Goal: Information Seeking & Learning: Understand process/instructions

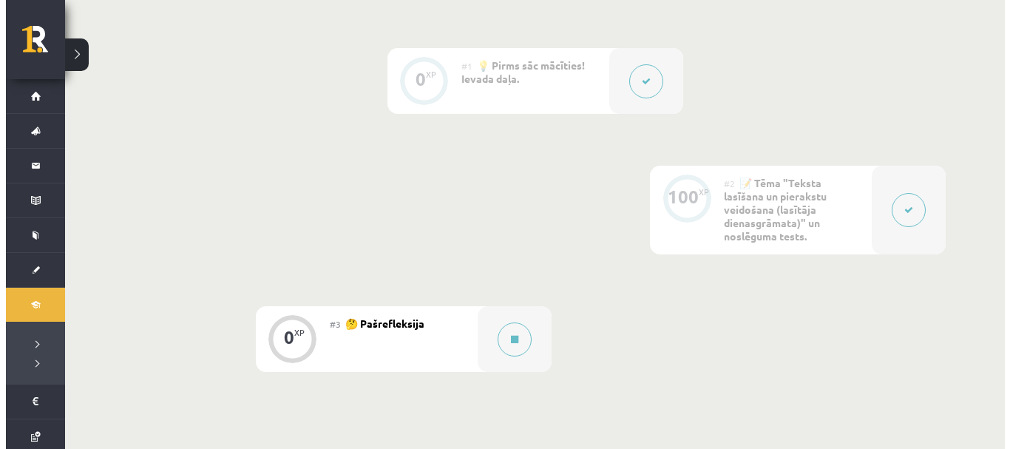
scroll to position [369, 0]
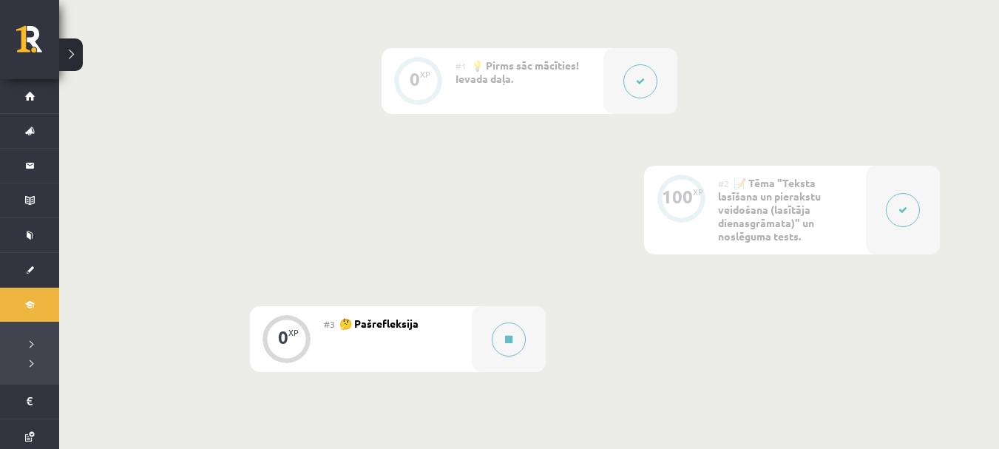
click at [894, 208] on button at bounding box center [903, 210] width 34 height 34
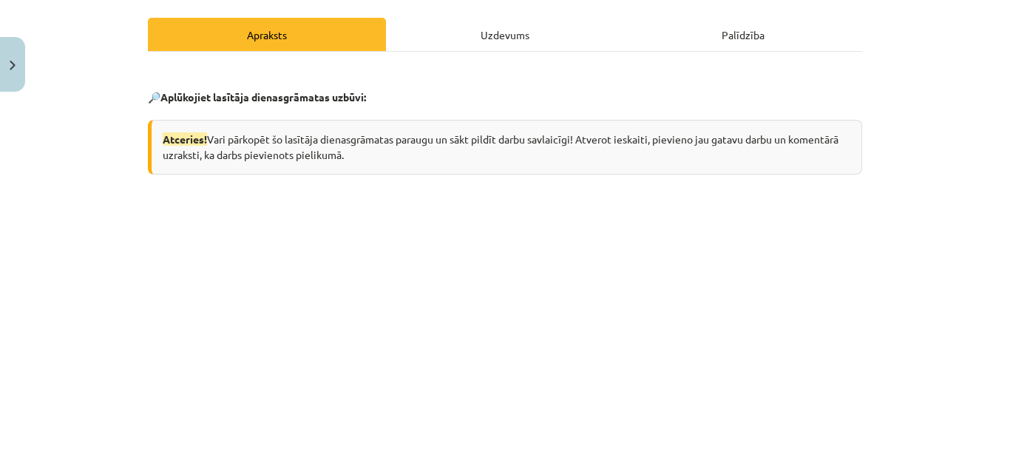
scroll to position [121, 0]
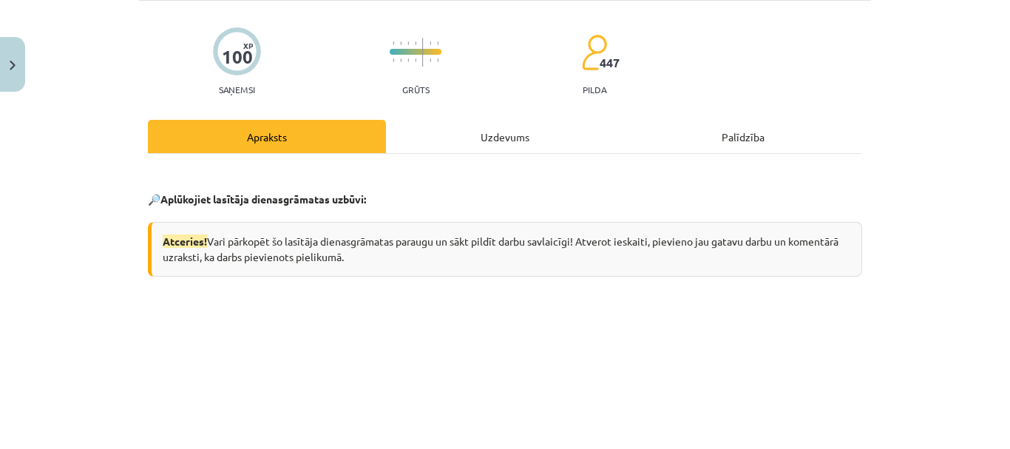
click at [548, 138] on div "Uzdevums" at bounding box center [505, 136] width 238 height 33
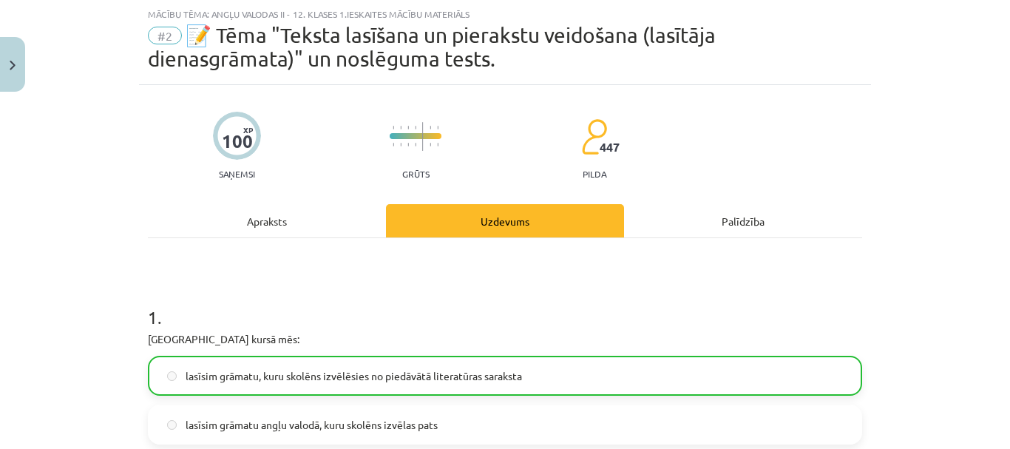
scroll to position [150, 0]
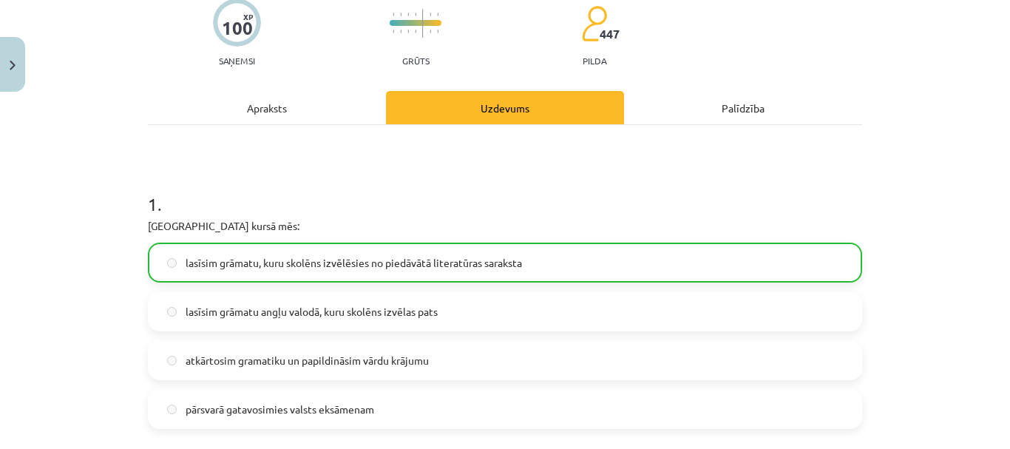
click at [336, 104] on div "Apraksts" at bounding box center [267, 107] width 238 height 33
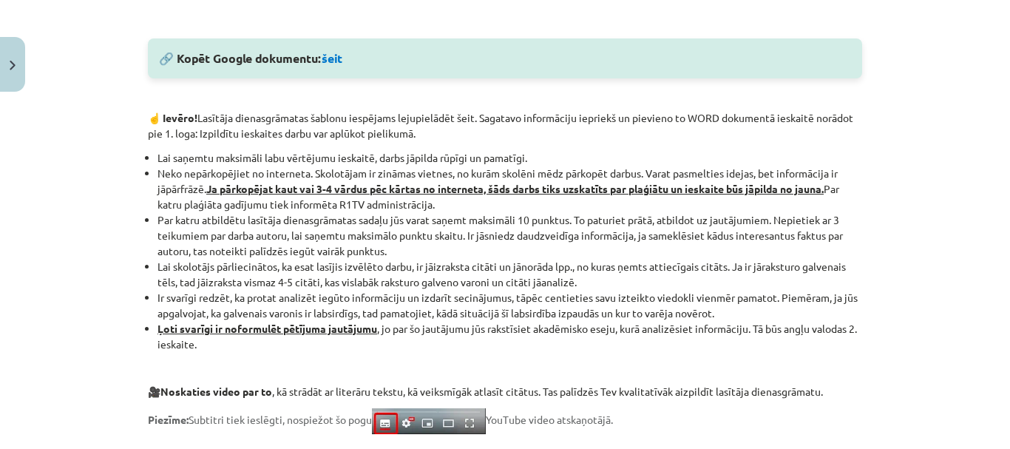
scroll to position [902, 0]
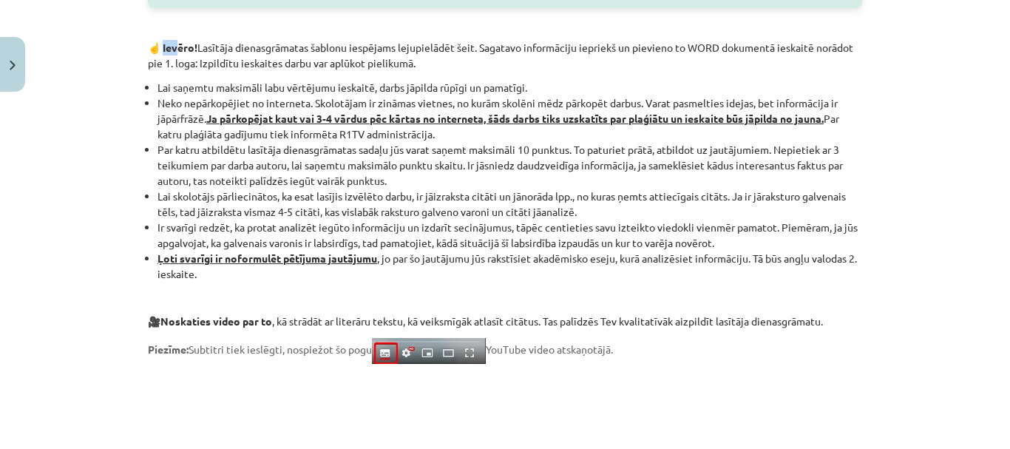
drag, startPoint x: 154, startPoint y: 50, endPoint x: 169, endPoint y: 39, distance: 18.0
click at [169, 39] on div "🔎 Aplūkojiet lasītāja dienasgrāmatas uzbūvi: Atceries! Vari pārkopēt šo lasītāj…" at bounding box center [505, 14] width 714 height 1256
click at [148, 61] on p "☝️ Ievēro! Lasītāja dienasgrāmatas šablonu iespējams lejupielādēt šeit. Sagatav…" at bounding box center [505, 55] width 714 height 31
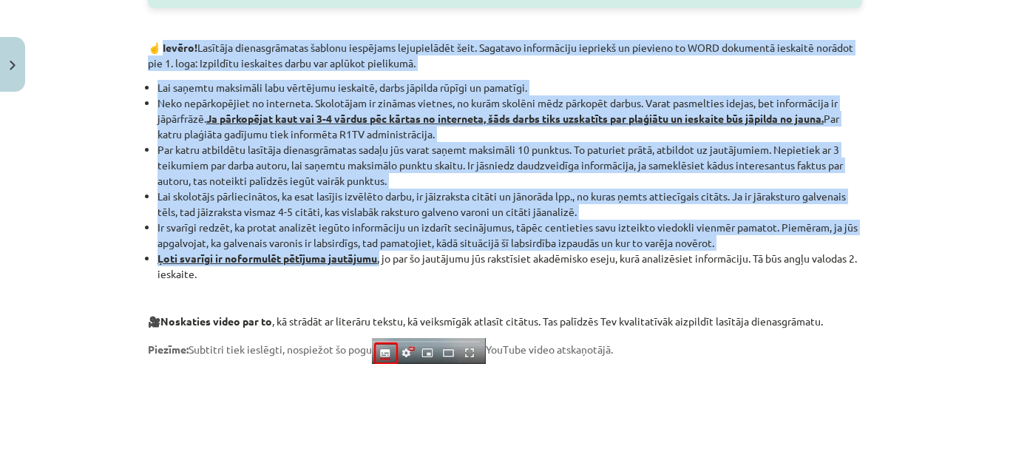
drag, startPoint x: 154, startPoint y: 50, endPoint x: 376, endPoint y: 259, distance: 305.4
click at [376, 259] on div "🔎 Aplūkojiet lasītāja dienasgrāmatas uzbūvi: Atceries! Vari pārkopēt šo lasītāj…" at bounding box center [505, 14] width 714 height 1256
copy div "Loremi! Dolorsit ametconsectetu adipisc elitseddo eiusmodtempo inci. Utlabore e…"
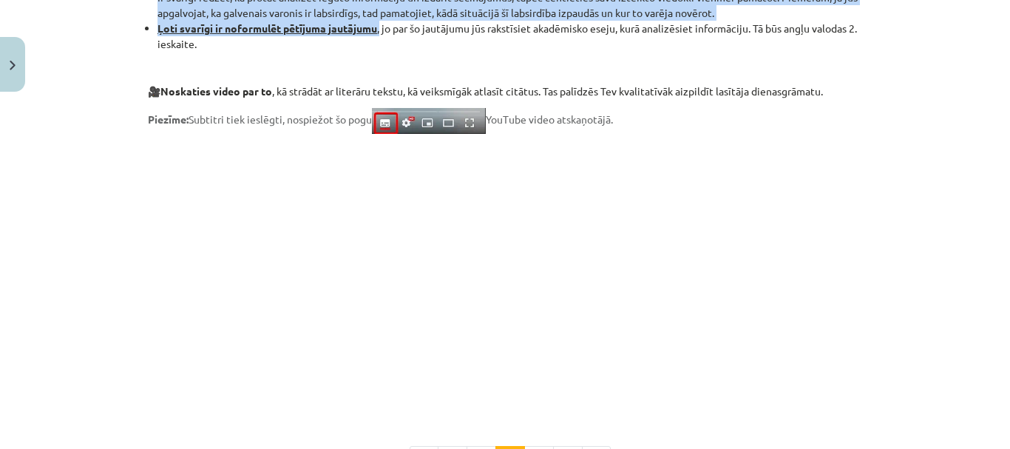
scroll to position [1215, 0]
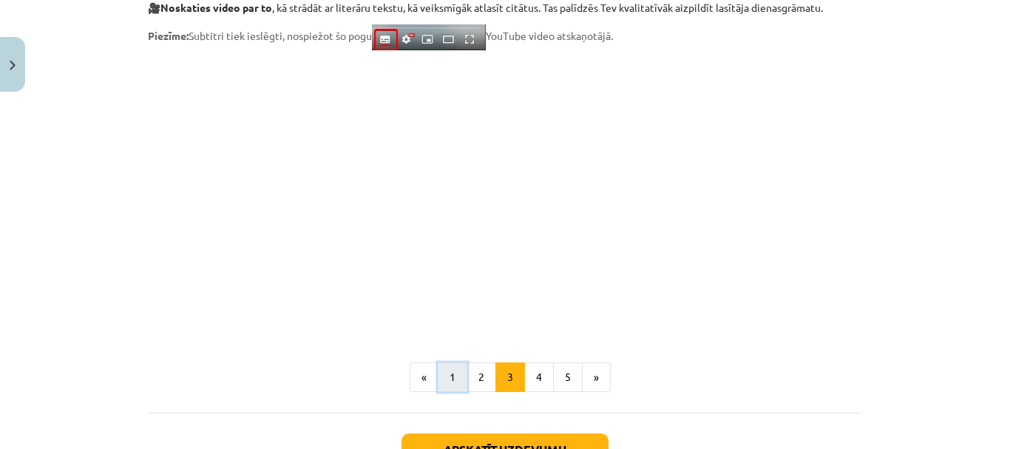
click at [448, 378] on button "1" at bounding box center [453, 377] width 30 height 30
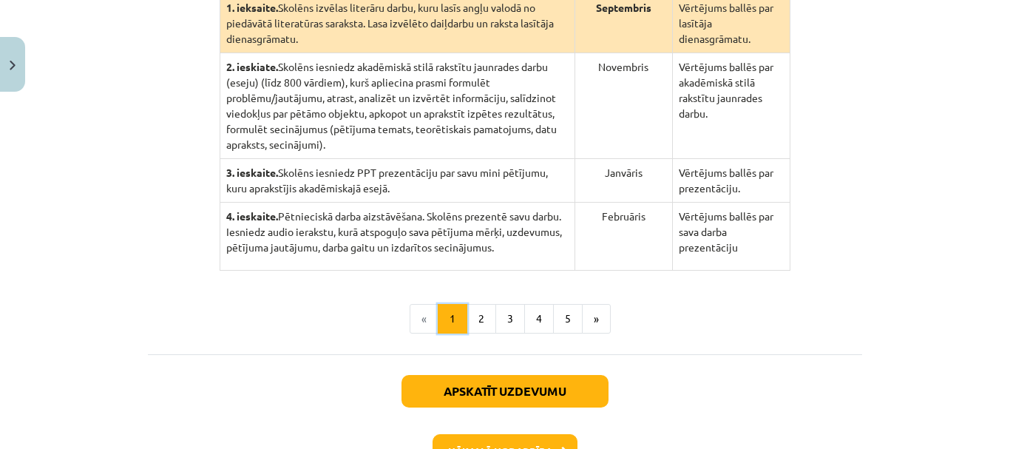
scroll to position [466, 0]
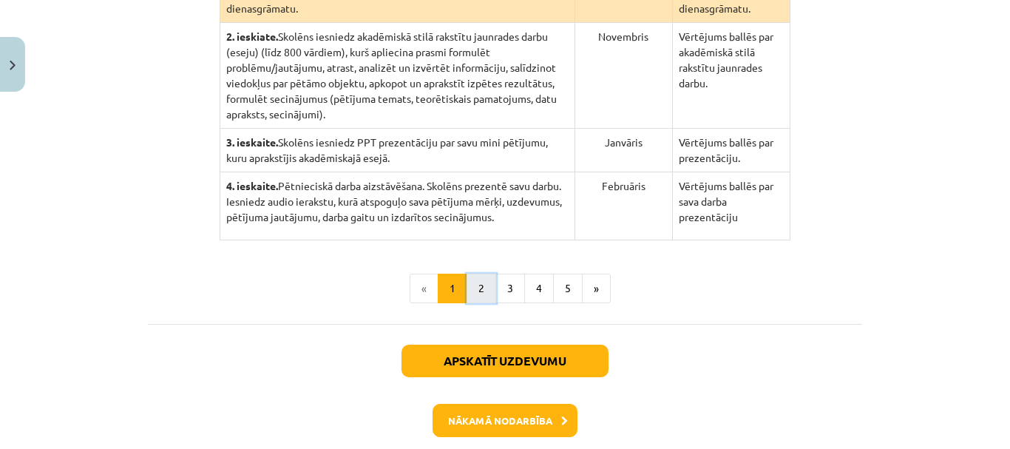
click at [466, 275] on button "2" at bounding box center [481, 288] width 30 height 30
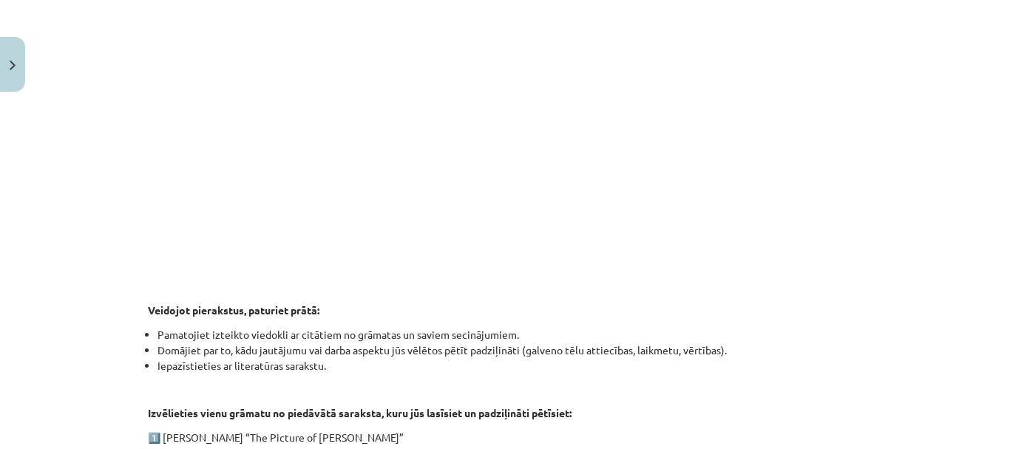
scroll to position [673, 0]
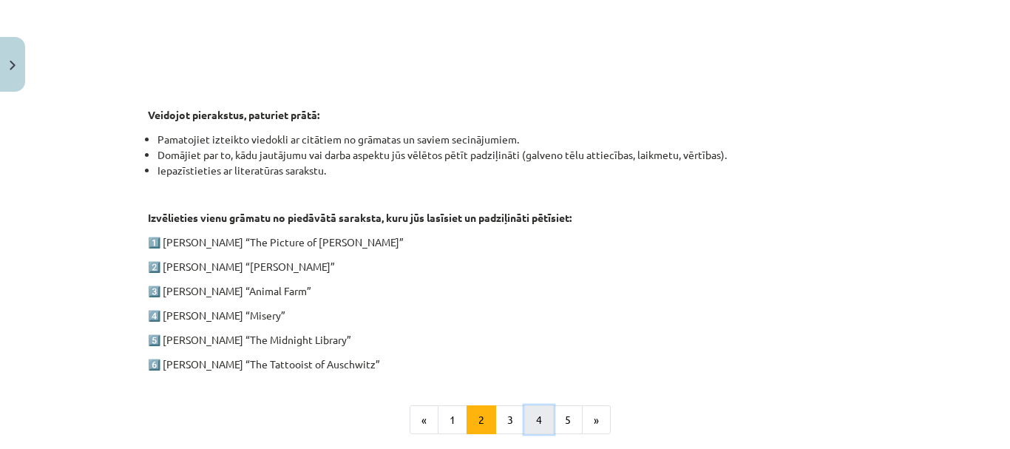
click at [540, 411] on button "4" at bounding box center [539, 420] width 30 height 30
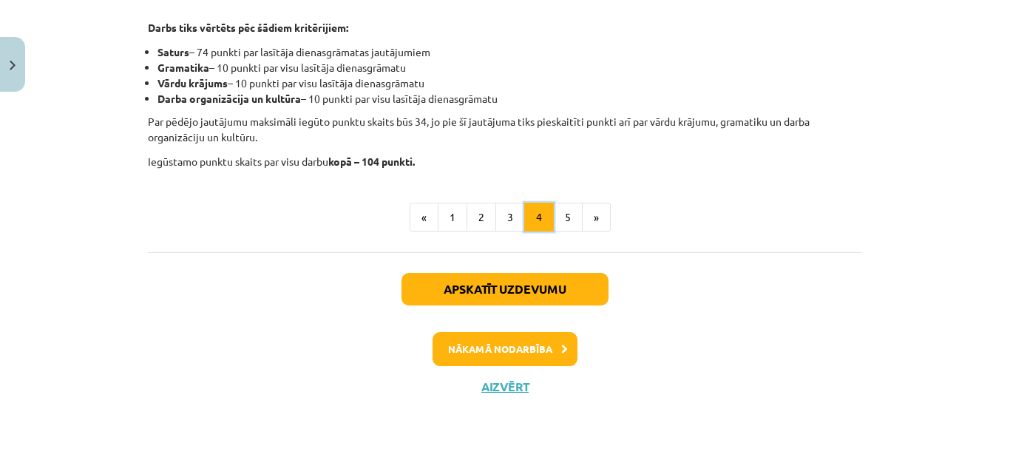
scroll to position [288, 0]
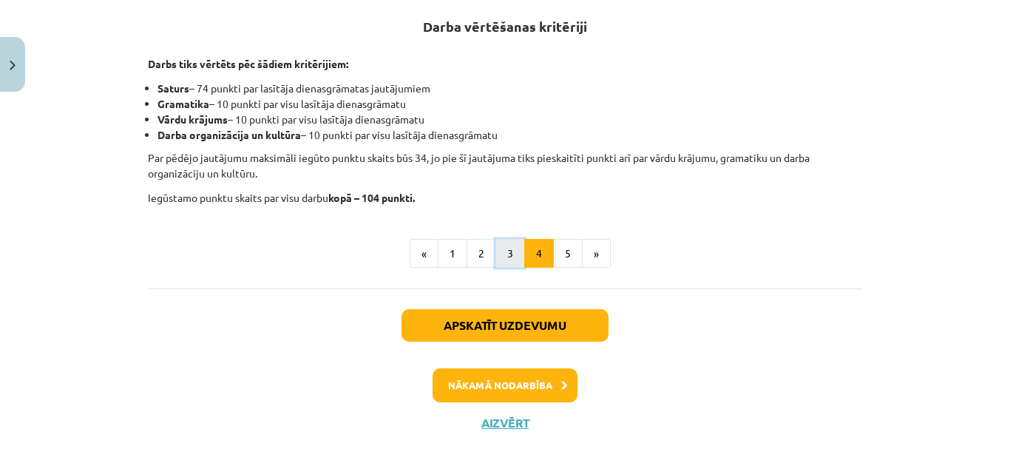
click at [512, 251] on button "3" at bounding box center [510, 254] width 30 height 30
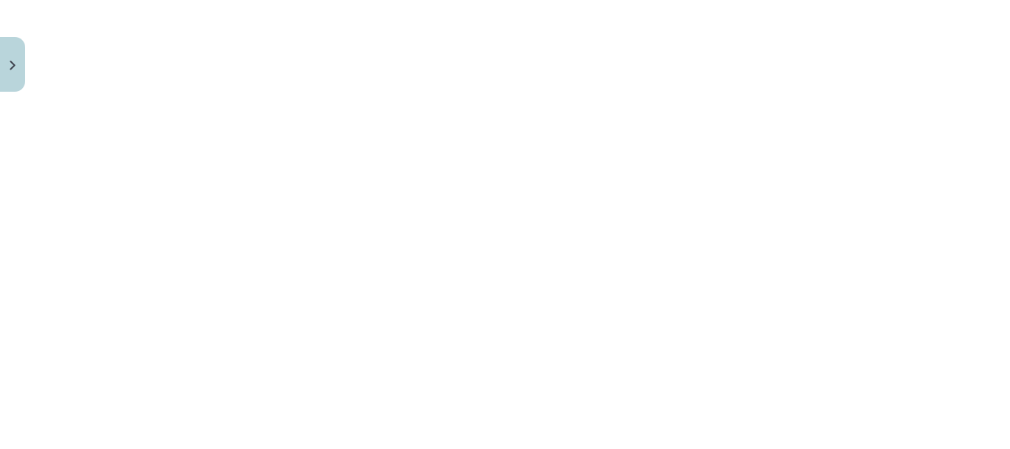
scroll to position [426, 0]
